Goal: Task Accomplishment & Management: Manage account settings

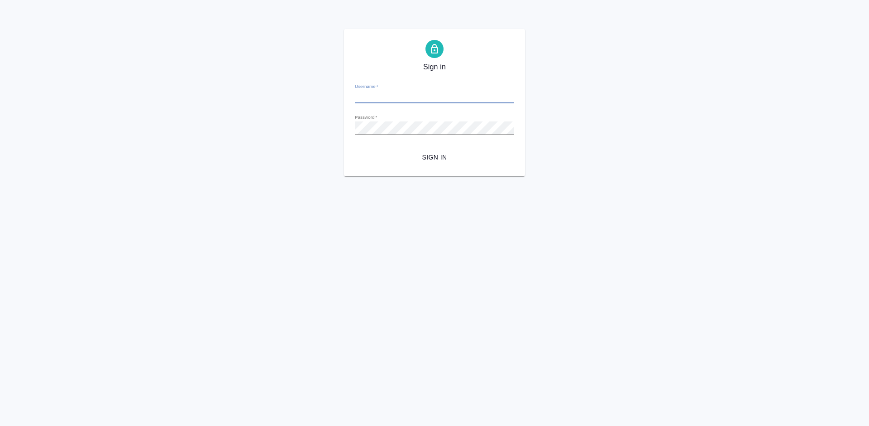
type input "[PERSON_NAME][EMAIL_ADDRESS][DOMAIN_NAME]"
click at [431, 157] on span "Sign in" at bounding box center [434, 157] width 145 height 11
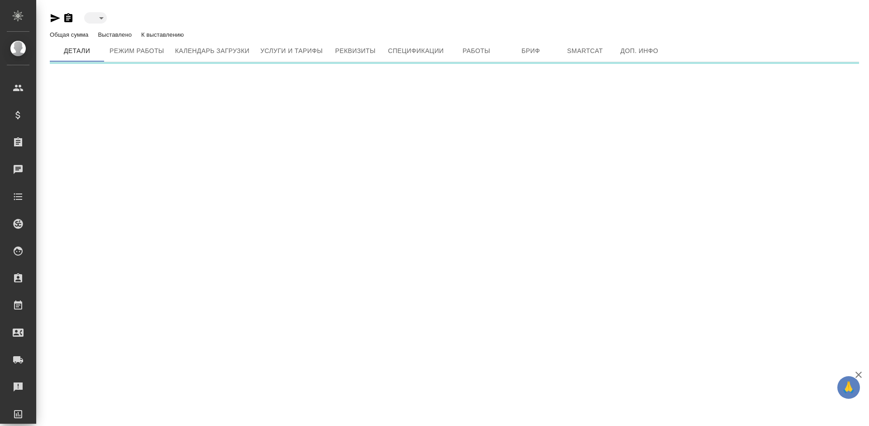
type input "active"
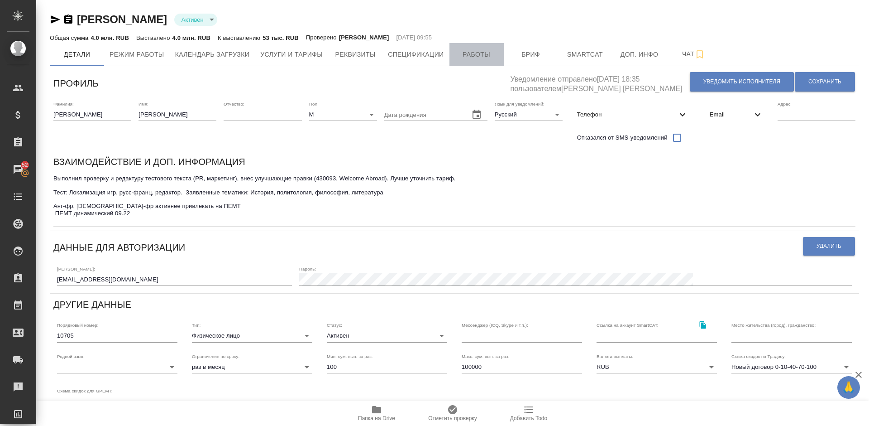
click at [475, 52] on span "Работы" at bounding box center [476, 54] width 43 height 11
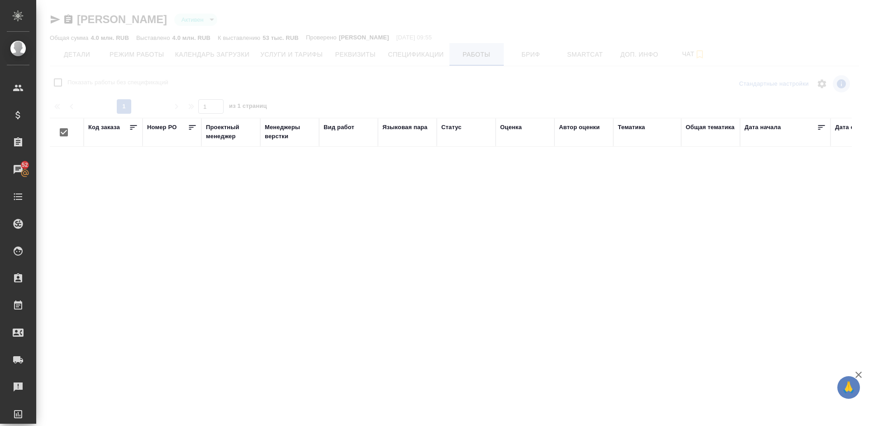
checkbox input "false"
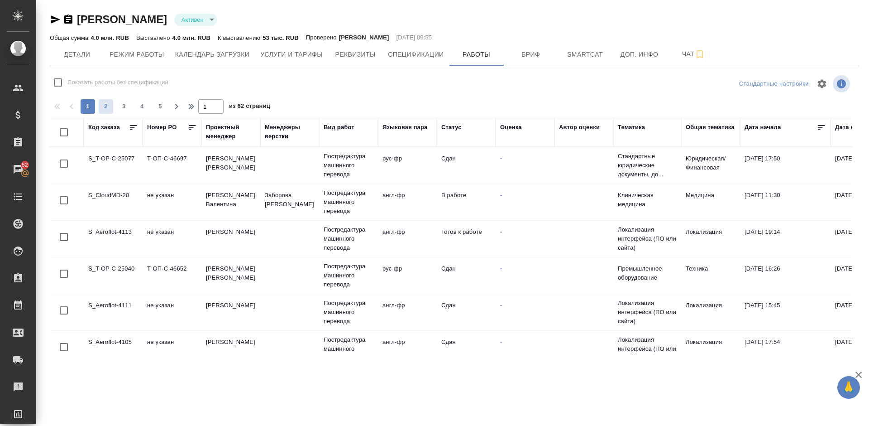
click at [105, 107] on span "2" at bounding box center [106, 106] width 14 height 9
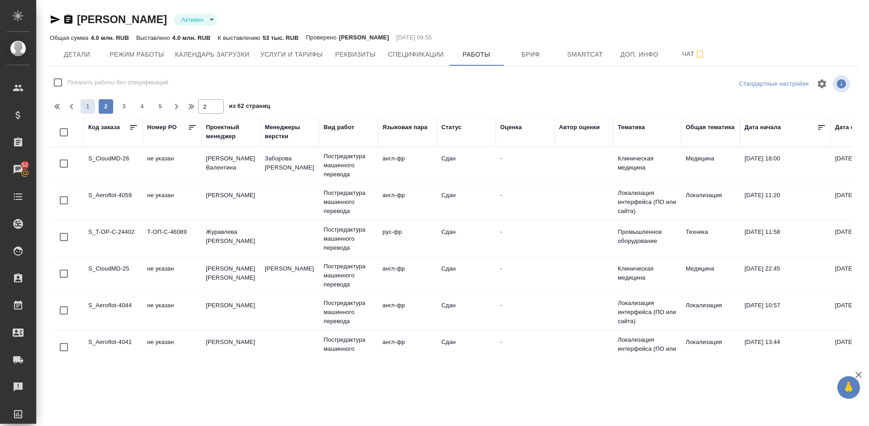
click at [87, 105] on span "1" at bounding box center [88, 106] width 14 height 9
type input "1"
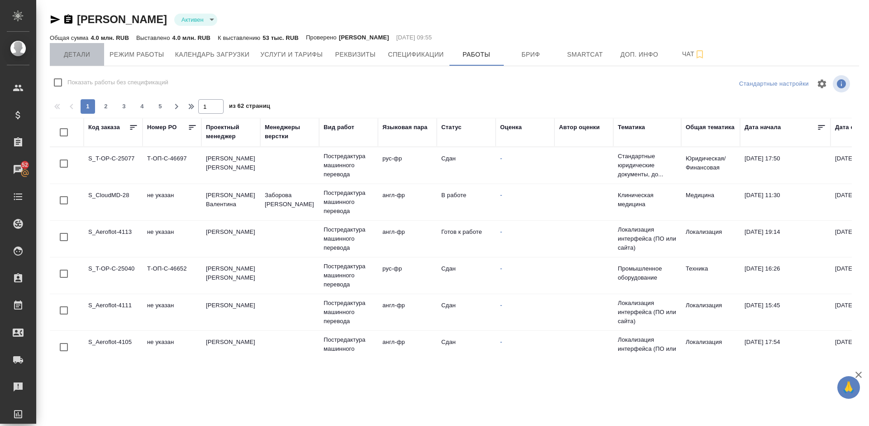
click at [82, 52] on span "Детали" at bounding box center [76, 54] width 43 height 11
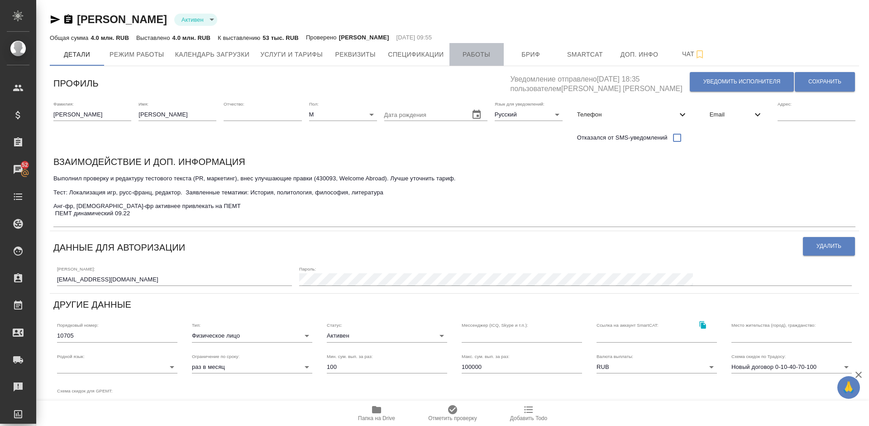
click at [485, 54] on span "Работы" at bounding box center [476, 54] width 43 height 11
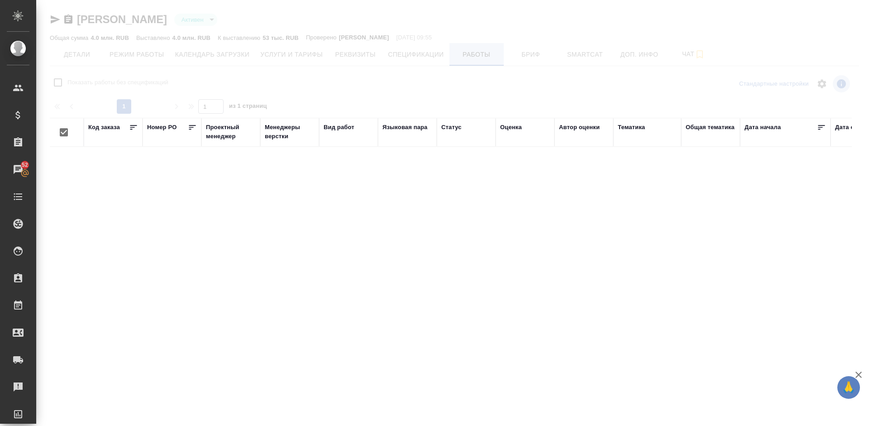
checkbox input "false"
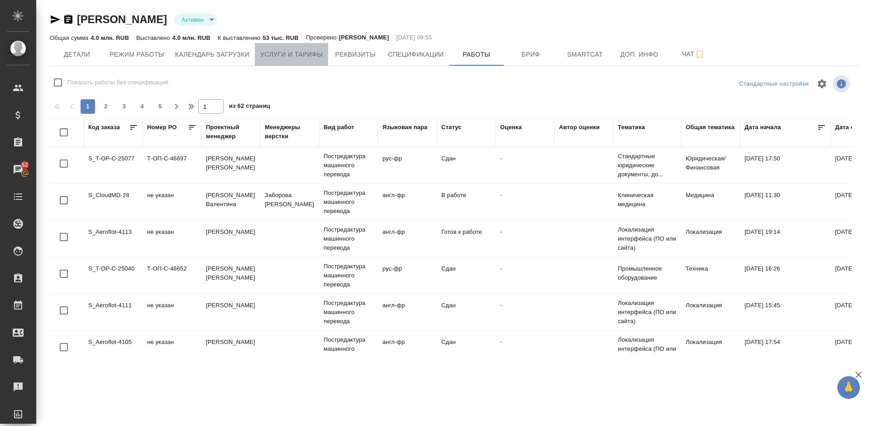
click at [287, 50] on span "Услуги и тарифы" at bounding box center [291, 54] width 62 height 11
